Goal: Task Accomplishment & Management: Complete application form

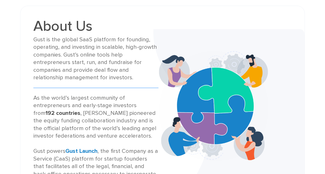
click at [88, 38] on div "Gust is the global SaaS platform for founding, operating, and investing in scal…" at bounding box center [95, 59] width 125 height 46
click at [93, 42] on div "Gust is the global SaaS platform for founding, operating, and investing in scal…" at bounding box center [95, 59] width 125 height 46
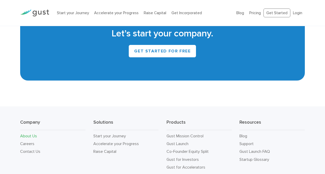
scroll to position [447, 0]
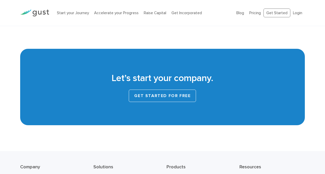
click at [146, 95] on link "Get Started for Free" at bounding box center [162, 96] width 67 height 12
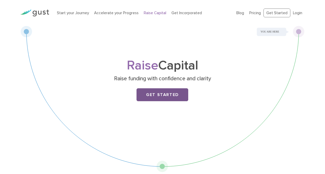
click at [177, 95] on link "Get Started" at bounding box center [162, 94] width 52 height 13
